Goal: Answer question/provide support

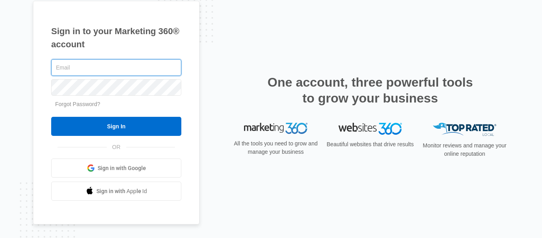
click at [108, 65] on input "text" at bounding box center [116, 67] width 130 height 17
type input "[EMAIL_ADDRESS][DOMAIN_NAME]"
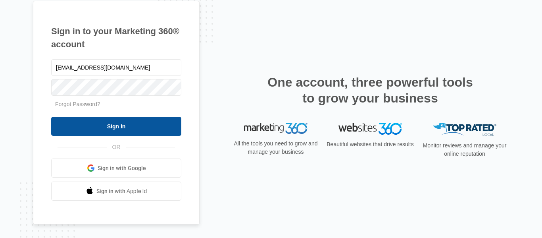
click at [132, 123] on input "Sign In" at bounding box center [116, 126] width 130 height 19
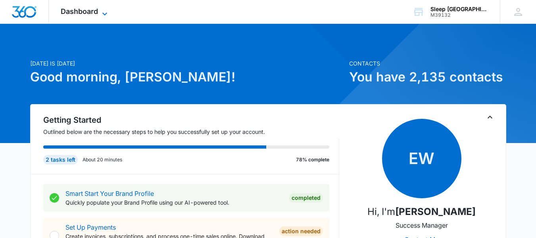
click at [81, 9] on span "Dashboard" at bounding box center [79, 11] width 37 height 8
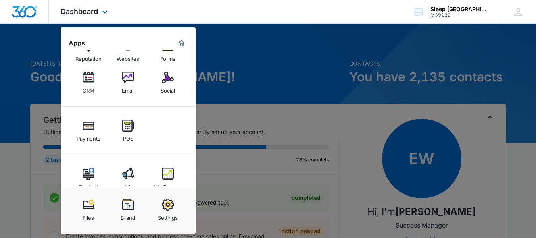
scroll to position [40, 0]
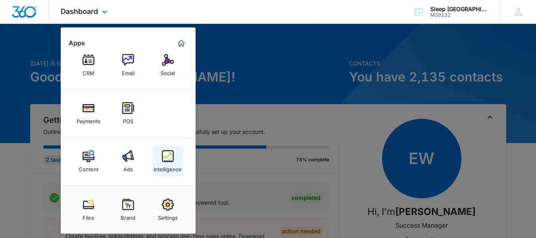
click at [171, 158] on img at bounding box center [168, 156] width 12 height 12
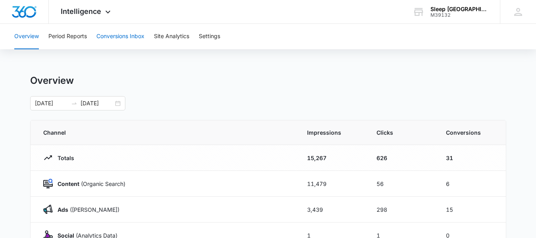
click at [118, 38] on button "Conversions Inbox" at bounding box center [120, 36] width 48 height 25
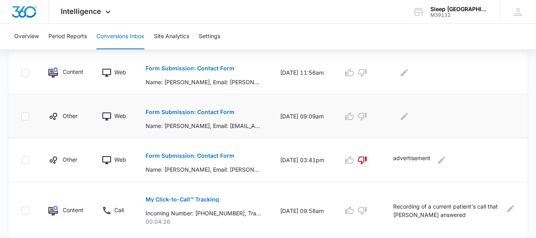
scroll to position [198, 0]
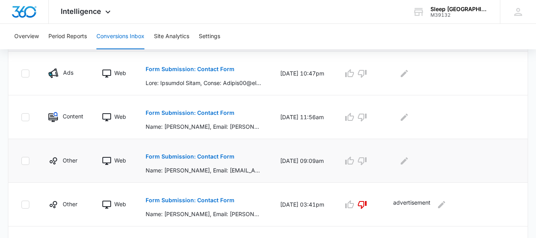
click at [188, 155] on p "Form Submission: Contact Form" at bounding box center [190, 157] width 89 height 6
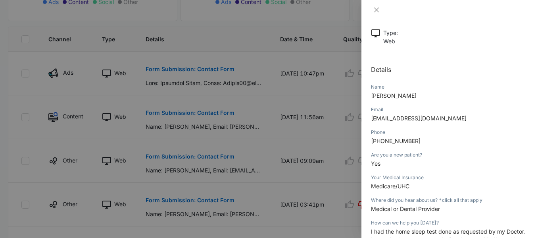
scroll to position [119, 0]
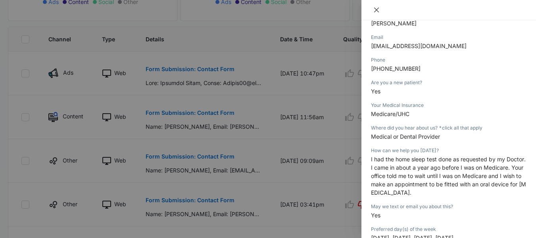
click at [375, 10] on icon "close" at bounding box center [376, 10] width 6 height 6
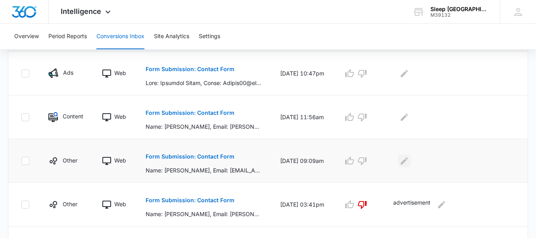
click at [408, 162] on icon "Edit Comments" at bounding box center [404, 160] width 7 height 7
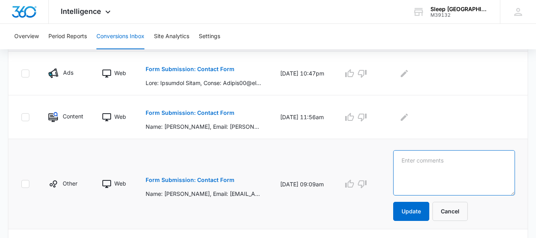
click at [431, 162] on textarea at bounding box center [454, 172] width 122 height 45
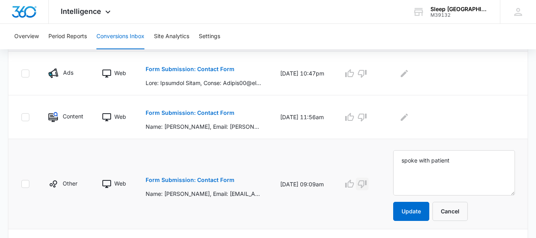
click at [367, 188] on icon "button" at bounding box center [363, 184] width 10 height 10
drag, startPoint x: 470, startPoint y: 158, endPoint x: 361, endPoint y: 158, distance: 109.5
click at [360, 160] on tr "Other Web Form Submission: Contact Form Name: Jacqueline Pruvost, Email: scubag…" at bounding box center [267, 184] width 519 height 90
type textarea "past patient with questions - is scheduled"
click at [221, 125] on p "Name: Jessica Boon, Email: jessiboon@gmail.com, Phone: 5712296785, Are you a ne…" at bounding box center [203, 126] width 115 height 8
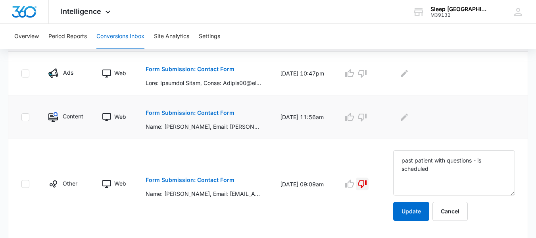
click at [194, 108] on button "Form Submission: Contact Form" at bounding box center [190, 112] width 89 height 19
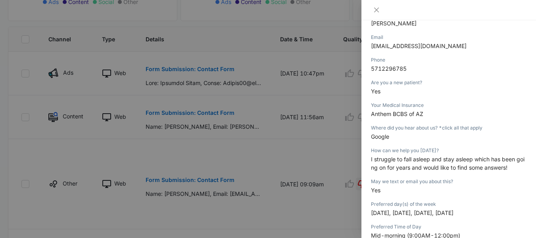
scroll to position [198, 0]
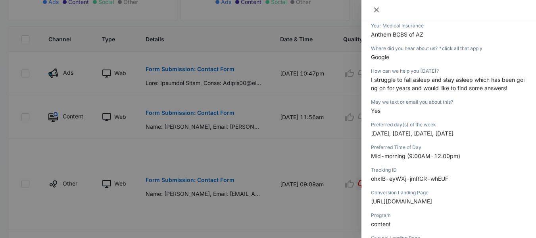
click at [375, 12] on icon "close" at bounding box center [376, 10] width 5 height 5
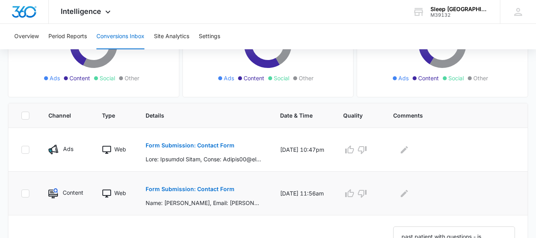
scroll to position [159, 0]
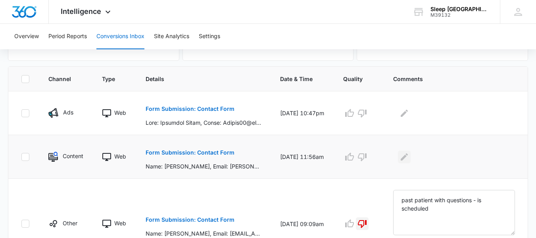
click at [408, 159] on icon "Edit Comments" at bounding box center [404, 156] width 7 height 7
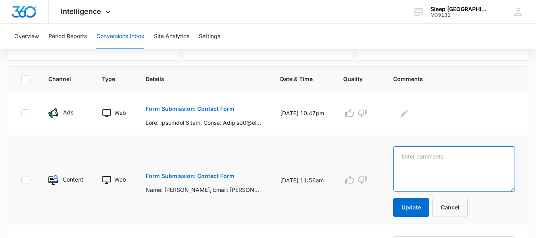
click at [450, 160] on textarea at bounding box center [454, 168] width 122 height 45
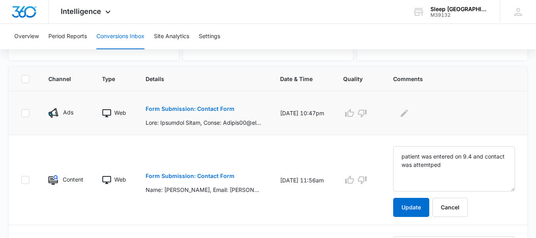
click at [180, 115] on button "Form Submission: Contact Form" at bounding box center [190, 108] width 89 height 19
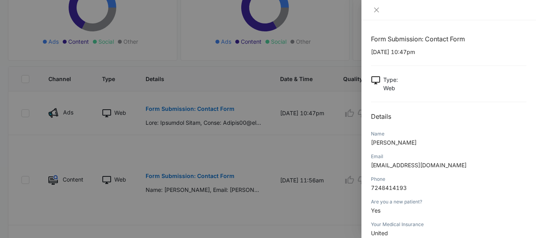
click at [246, 133] on div at bounding box center [268, 119] width 536 height 238
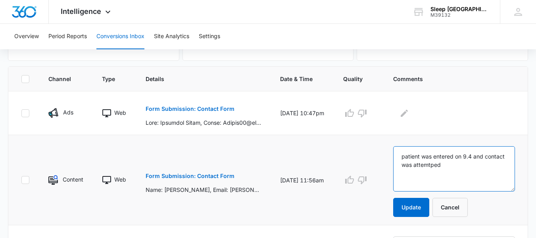
click at [481, 170] on textarea "patient was entered on 9.4 and contact was attemtped" at bounding box center [454, 168] width 122 height 45
type textarea "patient was entered on 9.4 and contact was attemtped bt Jessica"
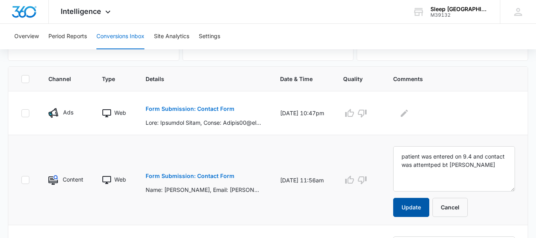
click at [419, 210] on button "Update" at bounding box center [411, 207] width 36 height 19
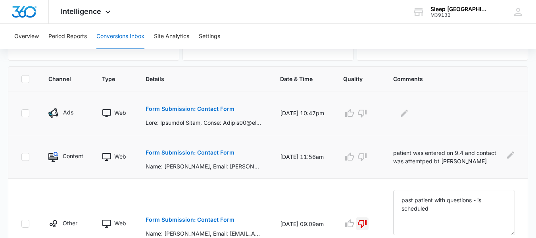
click at [166, 107] on p "Form Submission: Contact Form" at bounding box center [190, 109] width 89 height 6
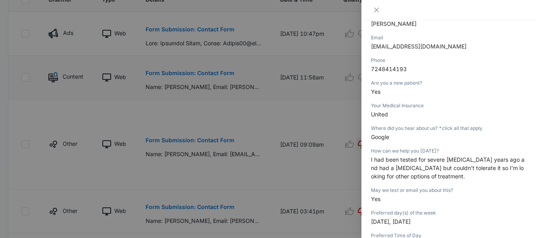
scroll to position [119, 0]
drag, startPoint x: 434, startPoint y: 43, endPoint x: 365, endPoint y: 47, distance: 69.2
click at [365, 47] on div "Form Submission: Contact Form 09/04/2025 at 10:47pm Type : Web Details Name Bri…" at bounding box center [449, 128] width 175 height 217
copy span "Bslupe33@gmail.com"
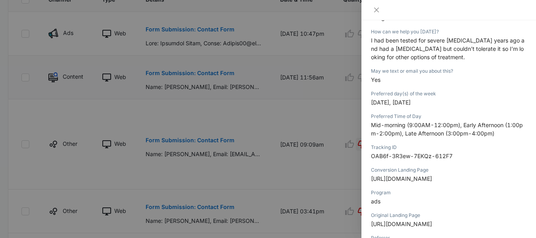
scroll to position [238, 0]
drag, startPoint x: 458, startPoint y: 155, endPoint x: 428, endPoint y: 148, distance: 31.1
click at [428, 148] on div "Tracking ID OAB6f-3R3ew-7EKQz-612F7" at bounding box center [449, 153] width 156 height 23
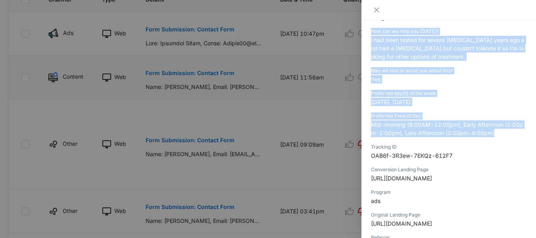
drag, startPoint x: 493, startPoint y: 134, endPoint x: 369, endPoint y: 31, distance: 161.1
click at [369, 31] on div "Form Submission: Contact Form 09/04/2025 at 10:47pm Type : Web Details Name Bri…" at bounding box center [449, 128] width 175 height 217
copy div "How can we help you today? I had been tested for severe sleep apnea years ago a…"
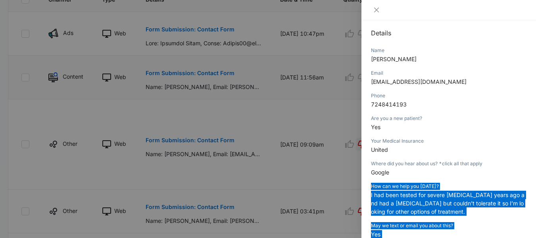
scroll to position [79, 0]
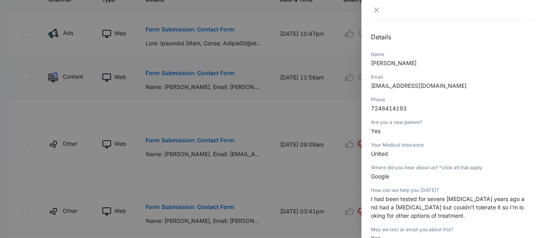
click at [418, 106] on p "7248414193" at bounding box center [449, 108] width 156 height 8
drag, startPoint x: 419, startPoint y: 106, endPoint x: 364, endPoint y: 106, distance: 55.2
click at [364, 106] on div "Form Submission: Contact Form 09/04/2025 at 10:47pm Type : Web Details Name Bri…" at bounding box center [449, 128] width 175 height 217
copy span "7248414193"
drag, startPoint x: 373, startPoint y: 8, endPoint x: 369, endPoint y: 19, distance: 11.3
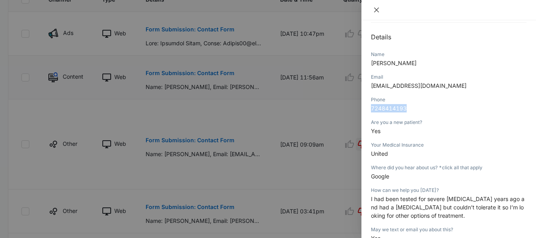
click at [373, 9] on button "Close" at bounding box center [376, 9] width 11 height 7
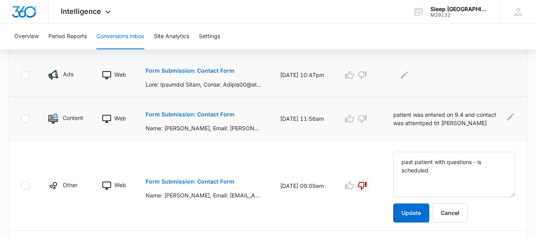
scroll to position [159, 0]
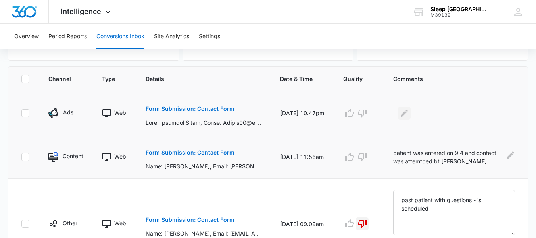
click at [406, 112] on icon "Edit Comments" at bounding box center [405, 113] width 10 height 10
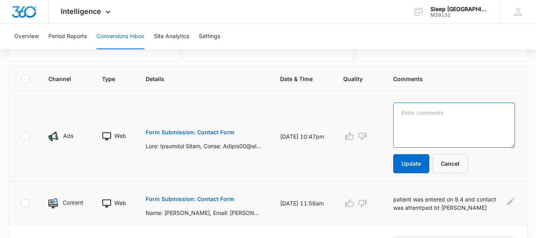
click at [427, 112] on textarea at bounding box center [454, 124] width 122 height 45
type textarea "LVM 9.4. AB"
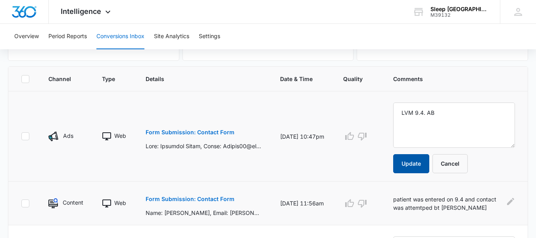
click at [429, 162] on button "Update" at bounding box center [411, 163] width 36 height 19
click at [312, 44] on div "Overview Period Reports Conversions Inbox Site Analytics Settings" at bounding box center [268, 36] width 517 height 25
